Goal: Task Accomplishment & Management: Complete application form

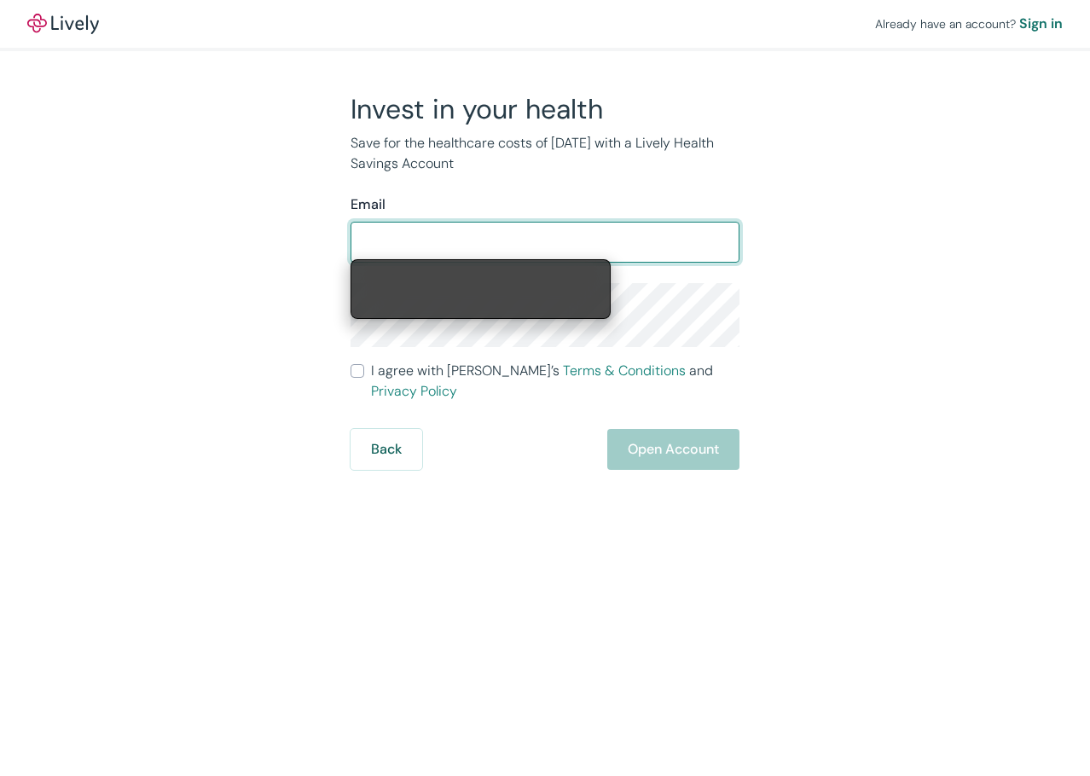
click at [394, 360] on form "Email ​ I agree with Lively’s Terms & Conditions and Privacy Policy Back Open A…" at bounding box center [544, 331] width 389 height 275
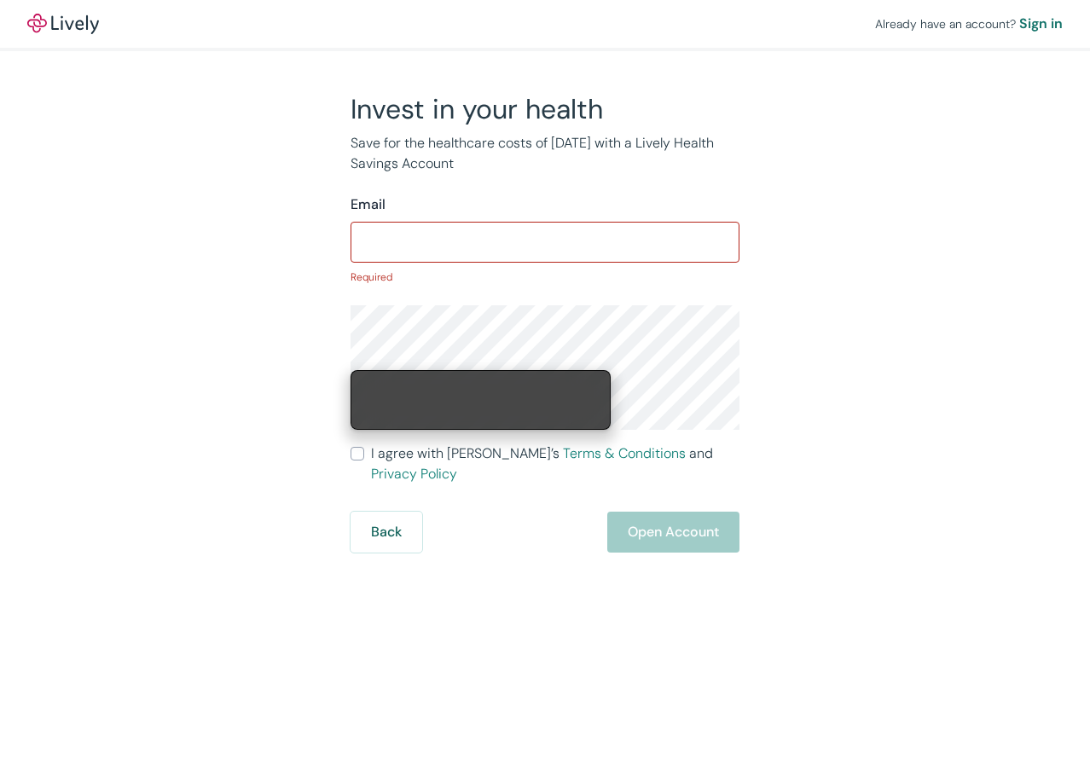
click at [429, 453] on span "I agree with Lively’s Terms & Conditions and Privacy Policy" at bounding box center [555, 463] width 368 height 41
click at [364, 453] on input "I agree with Lively’s Terms & Conditions and Privacy Policy" at bounding box center [357, 454] width 14 height 14
checkbox input "true"
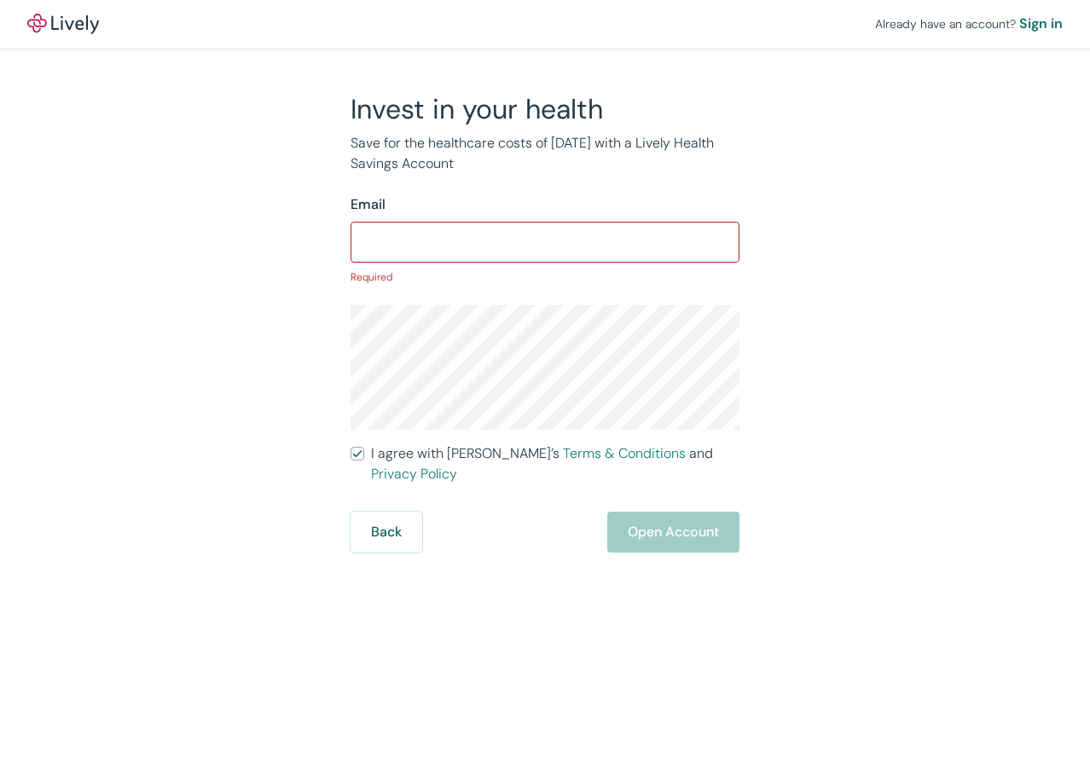
click at [491, 249] on input "Email" at bounding box center [544, 242] width 389 height 34
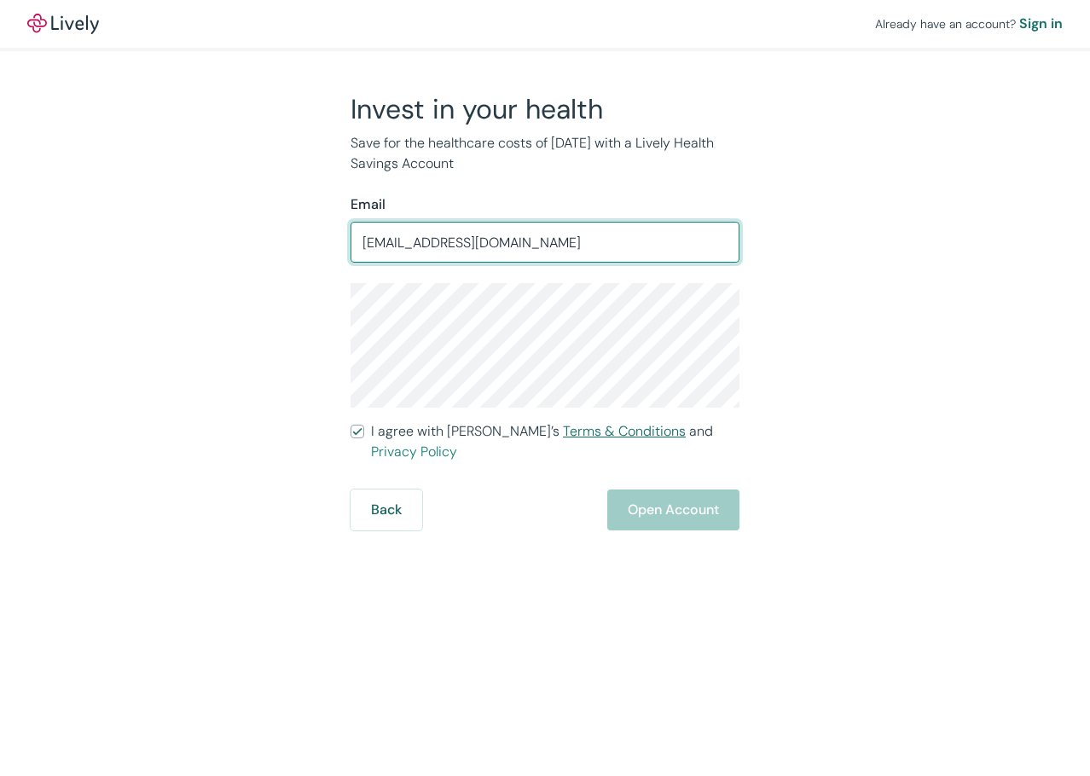
type input "[EMAIL_ADDRESS][DOMAIN_NAME]"
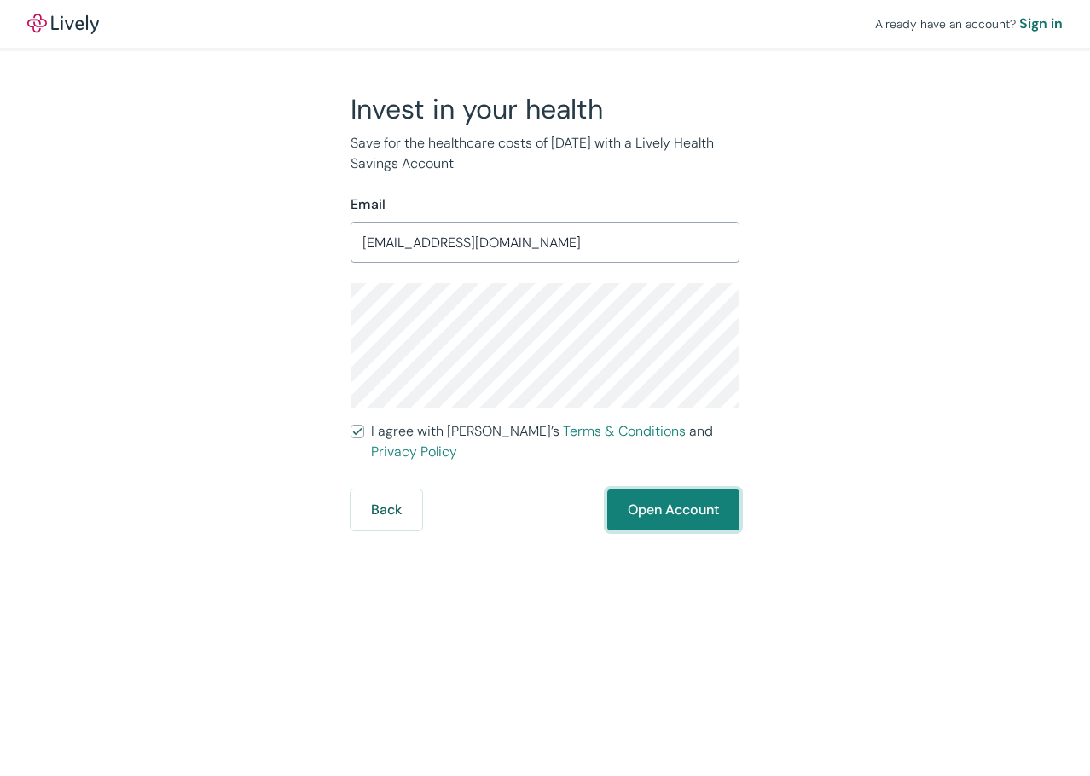
click at [683, 489] on button "Open Account" at bounding box center [673, 509] width 132 height 41
